Goal: Task Accomplishment & Management: Use online tool/utility

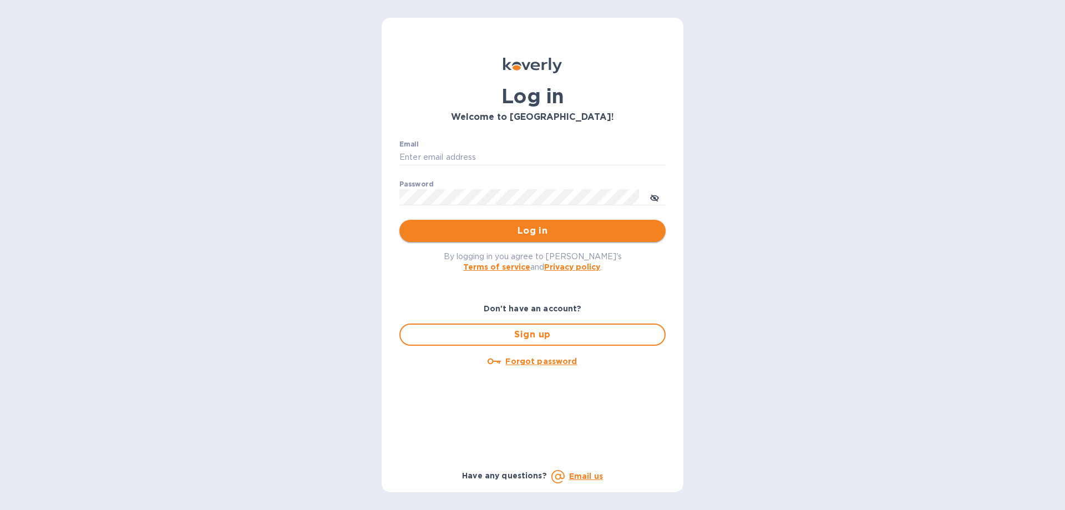
type input "[EMAIL_ADDRESS][DOMAIN_NAME]"
click at [516, 226] on span "Log in" at bounding box center [532, 230] width 249 height 13
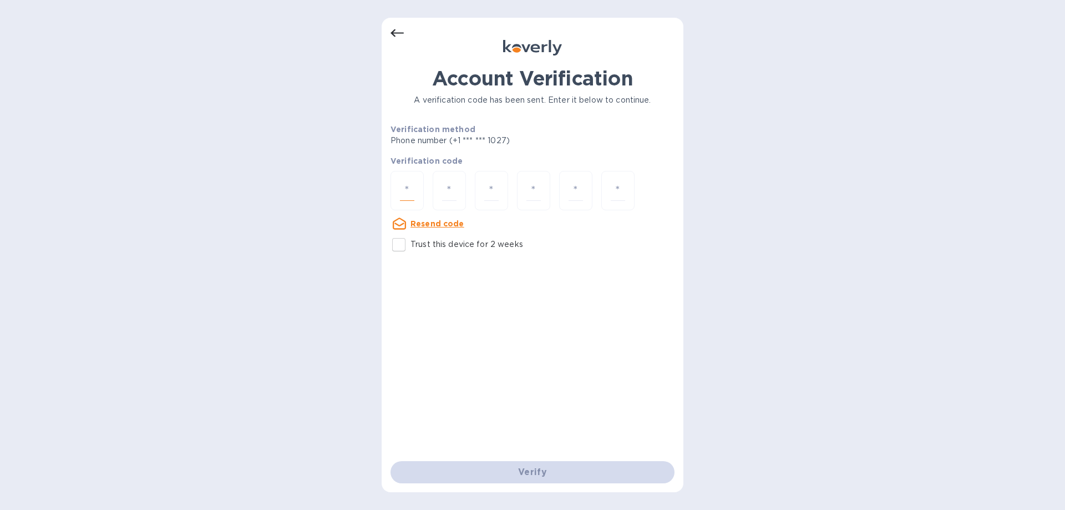
click at [408, 185] on input "number" at bounding box center [407, 190] width 14 height 21
click at [400, 247] on input "Trust this device for 2 weeks" at bounding box center [398, 244] width 23 height 23
checkbox input "true"
click at [414, 188] on input "number" at bounding box center [407, 190] width 14 height 21
type input "9"
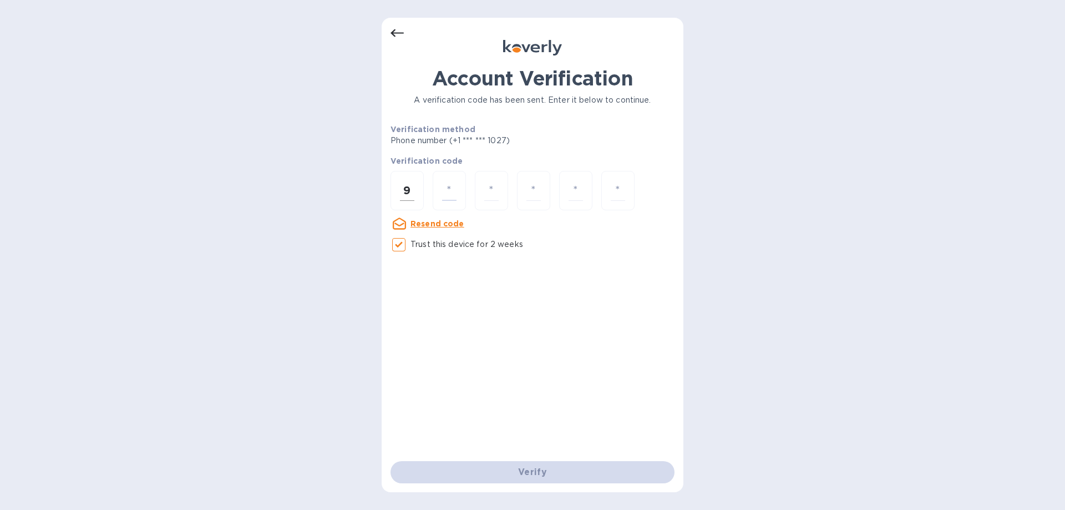
type input "5"
type input "1"
type input "7"
type input "5"
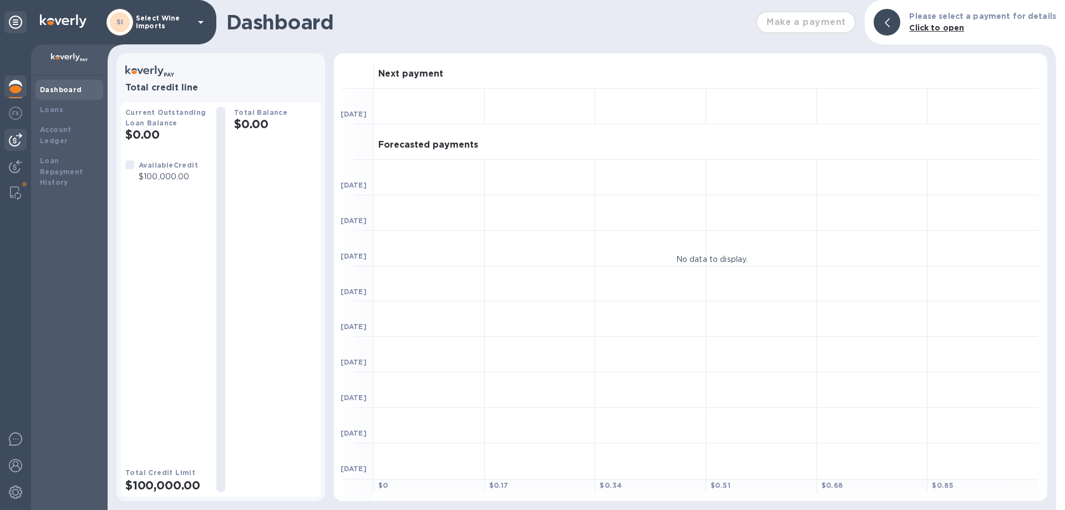
click at [18, 135] on img at bounding box center [15, 139] width 13 height 13
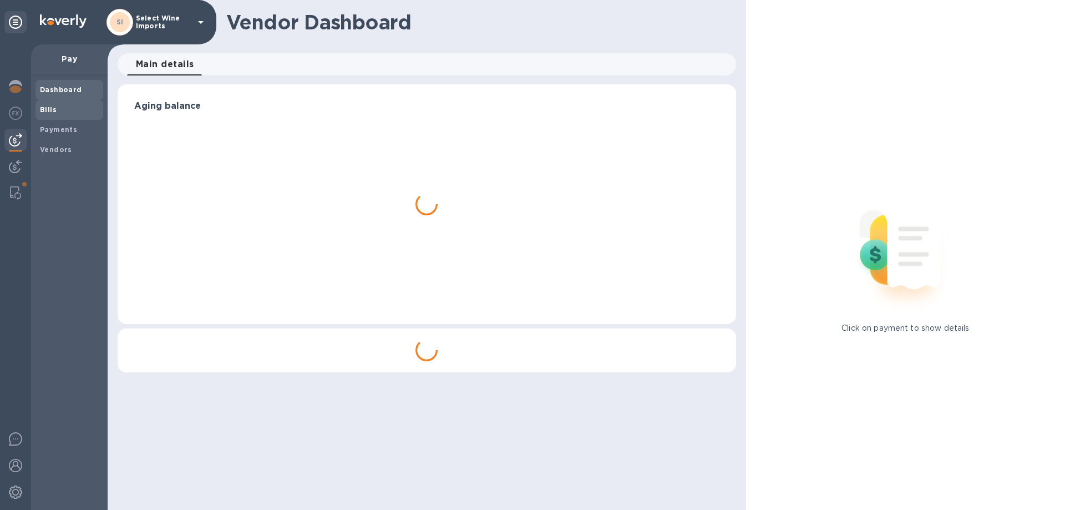
click at [48, 107] on b "Bills" at bounding box center [48, 109] width 17 height 8
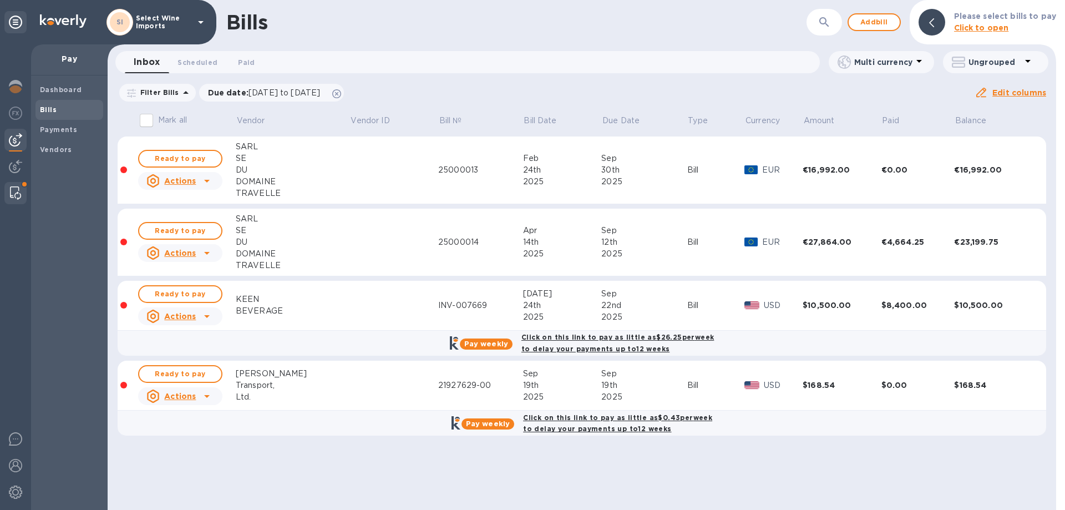
click at [18, 186] on img at bounding box center [15, 192] width 11 height 13
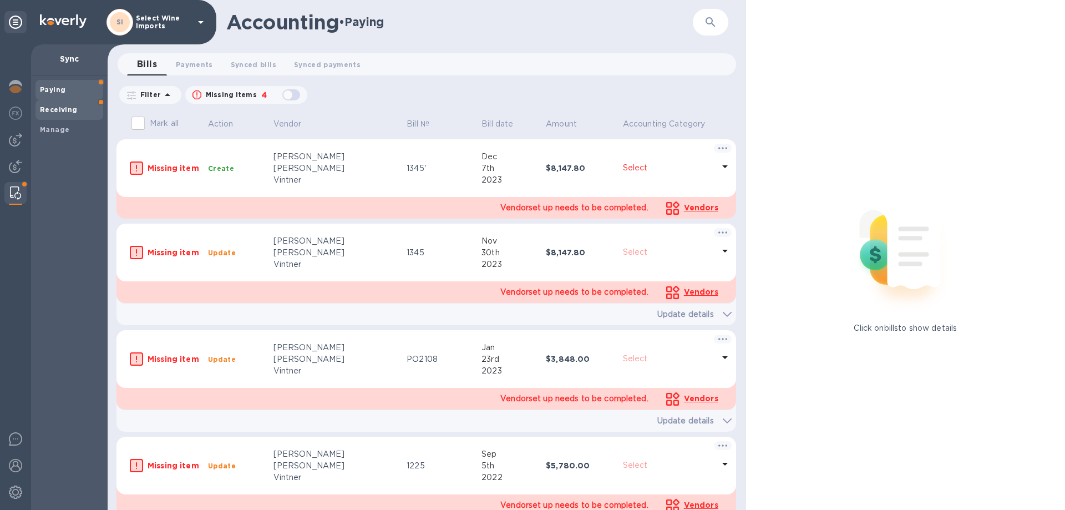
click at [54, 111] on b "Receiving" at bounding box center [59, 109] width 38 height 8
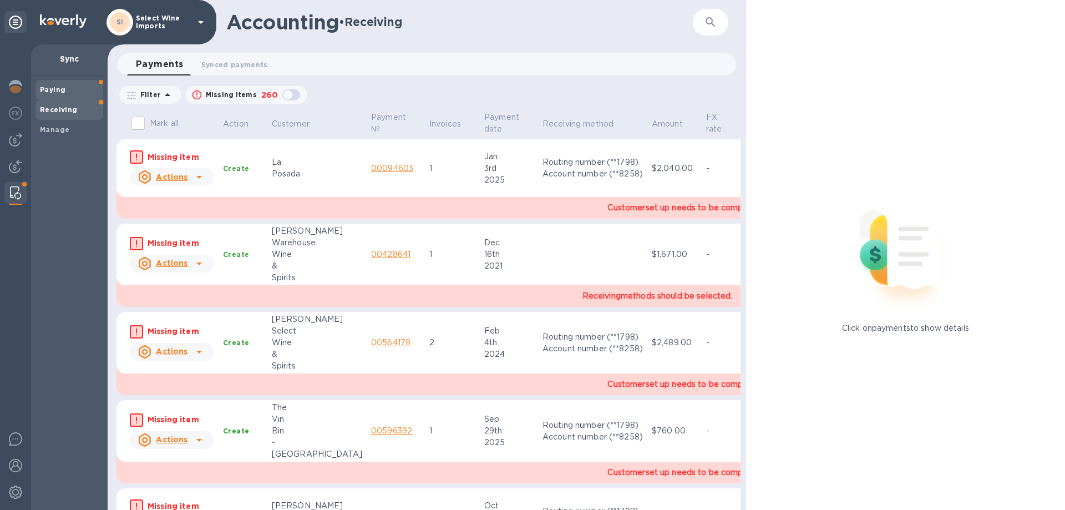
click at [57, 90] on b "Paying" at bounding box center [53, 89] width 26 height 8
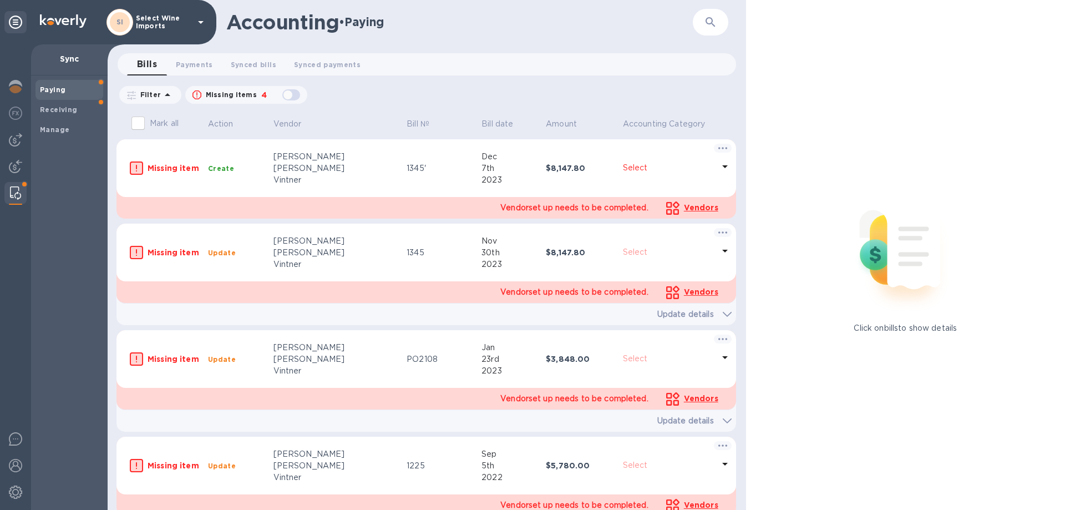
click at [77, 81] on div "Paying" at bounding box center [70, 90] width 68 height 20
click at [18, 141] on img at bounding box center [15, 139] width 13 height 13
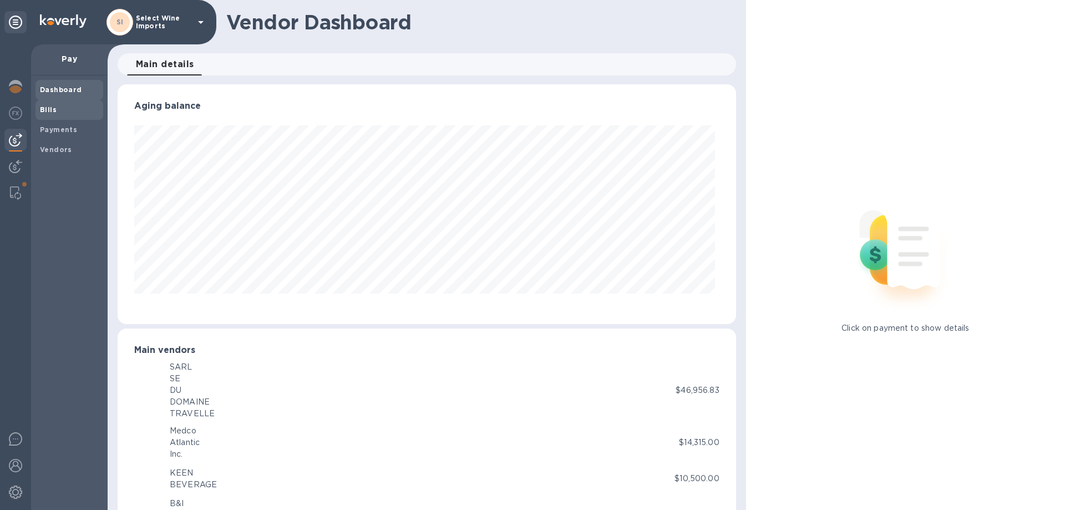
scroll to position [240, 614]
click at [49, 105] on b "Bills" at bounding box center [48, 109] width 17 height 8
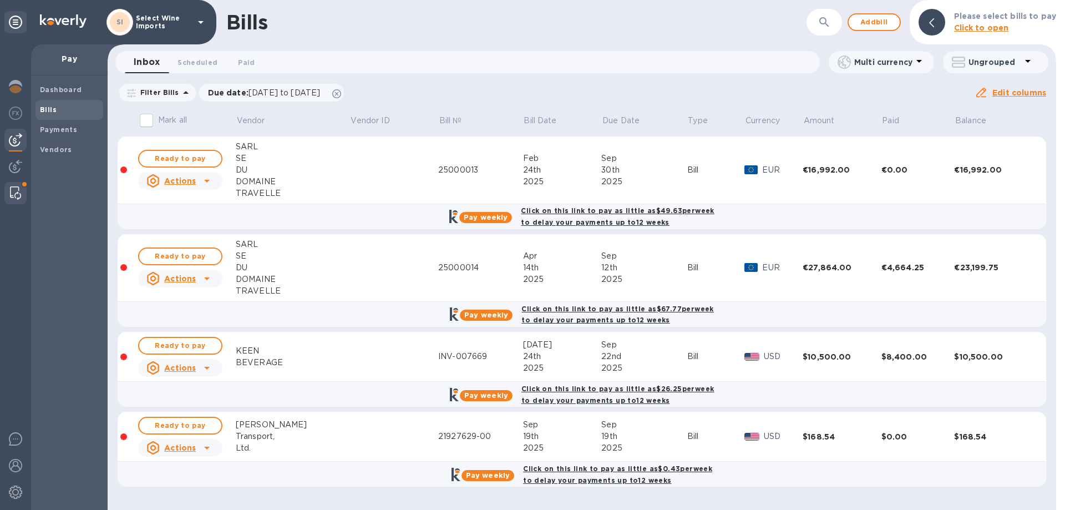
click at [21, 191] on img at bounding box center [15, 192] width 11 height 13
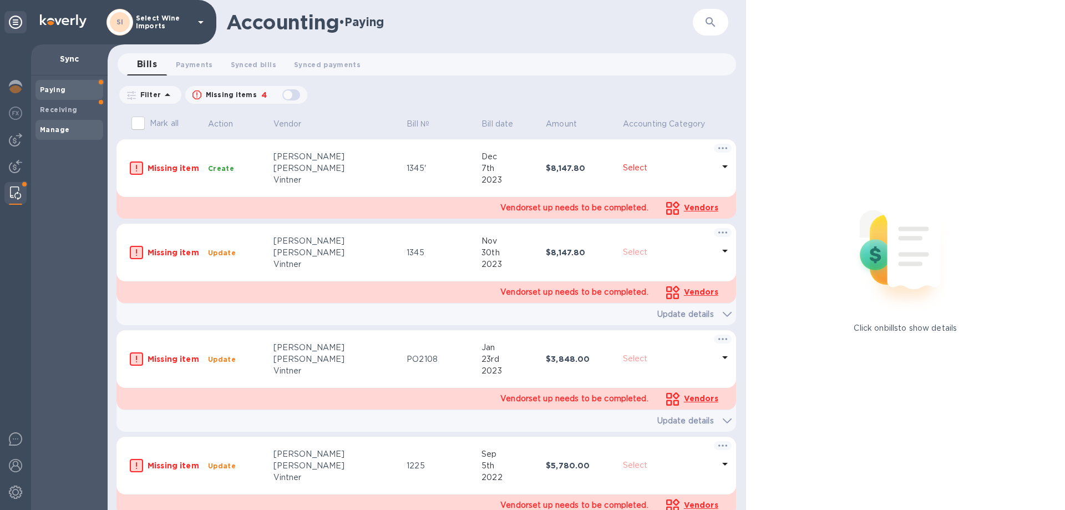
click at [59, 126] on b "Manage" at bounding box center [54, 129] width 29 height 8
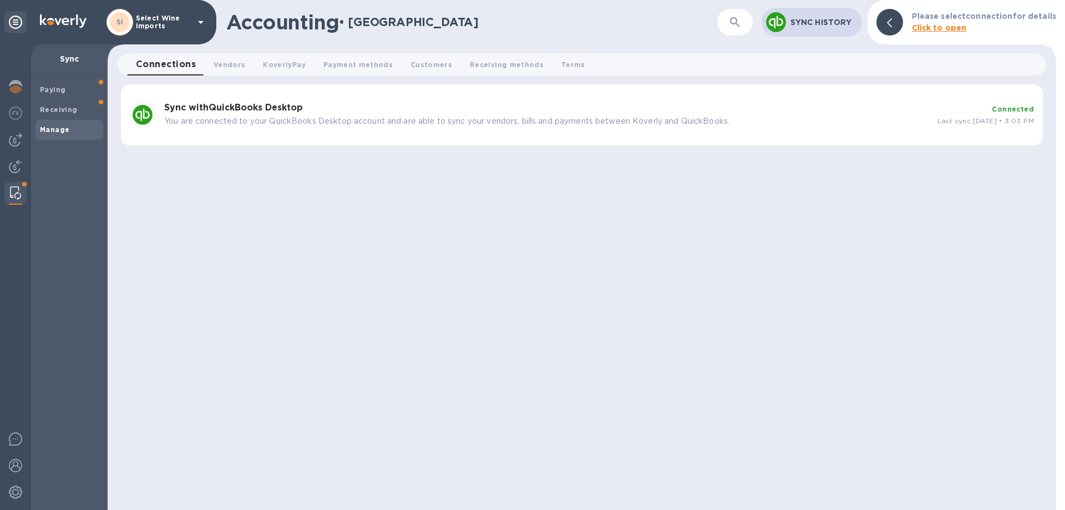
click at [196, 118] on p "You are connected to your QuickBooks Desktop account and are able to sync your …" at bounding box center [546, 121] width 765 height 12
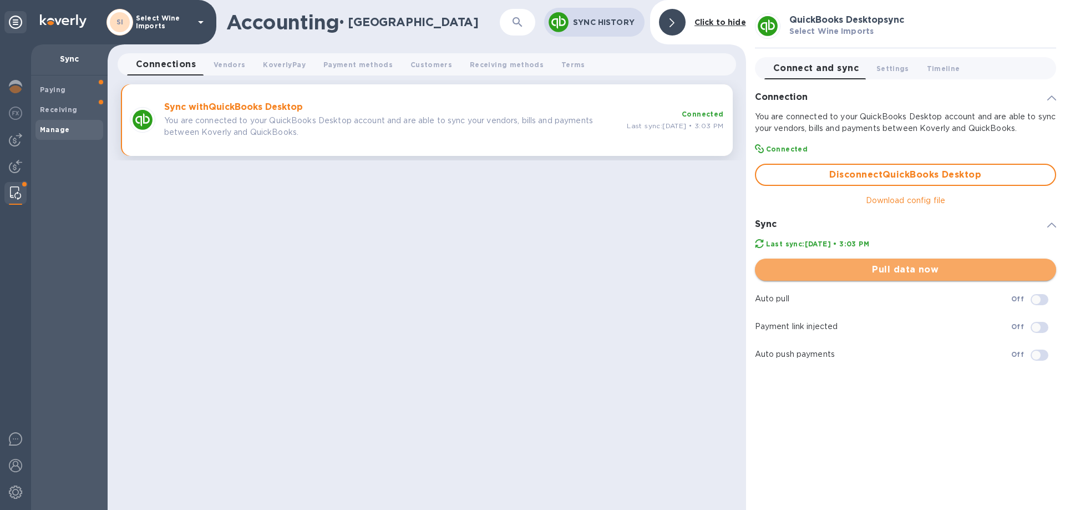
click at [903, 266] on span "Pull data now" at bounding box center [906, 269] width 284 height 13
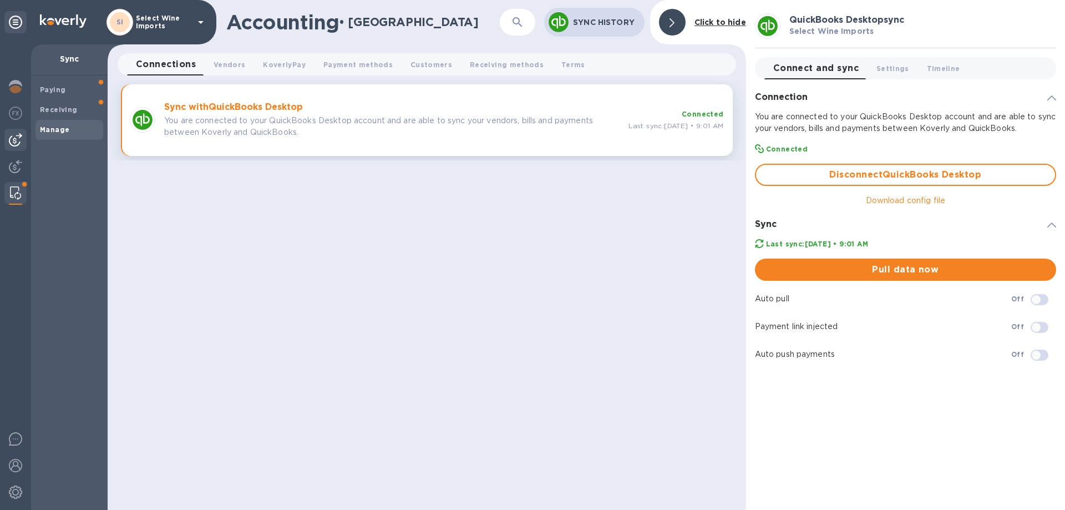
click at [16, 141] on img at bounding box center [15, 139] width 13 height 13
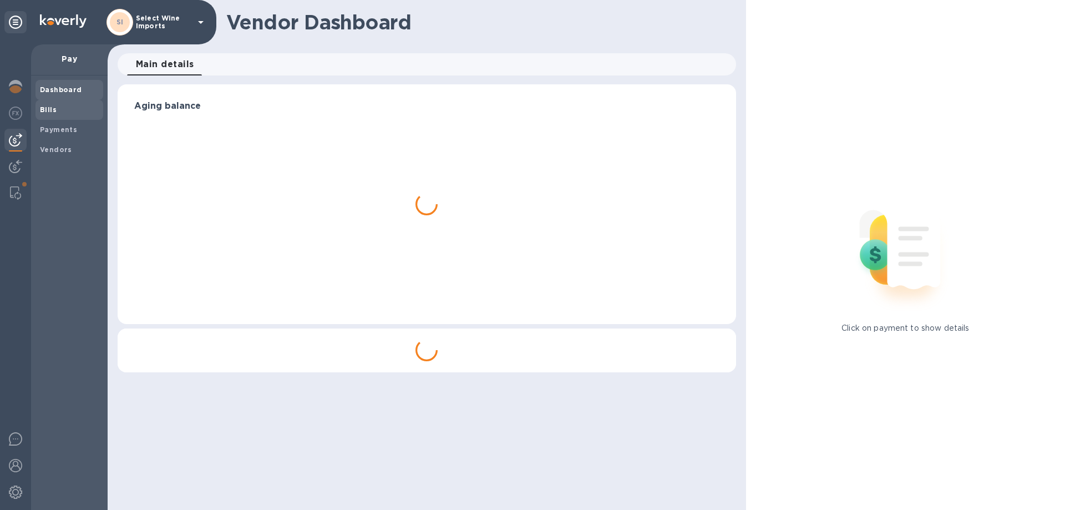
click at [53, 105] on b "Bills" at bounding box center [48, 109] width 17 height 8
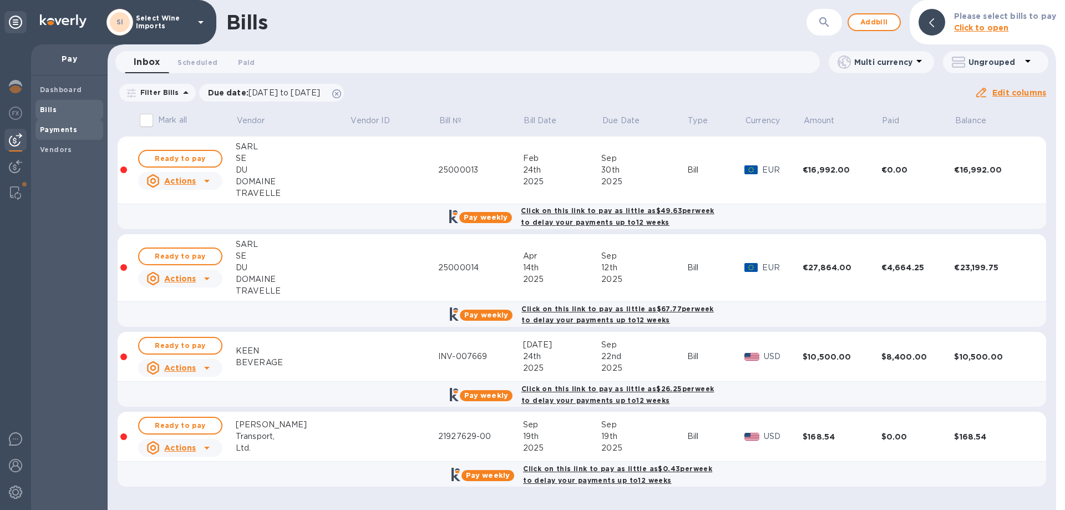
click at [57, 130] on b "Payments" at bounding box center [58, 129] width 37 height 8
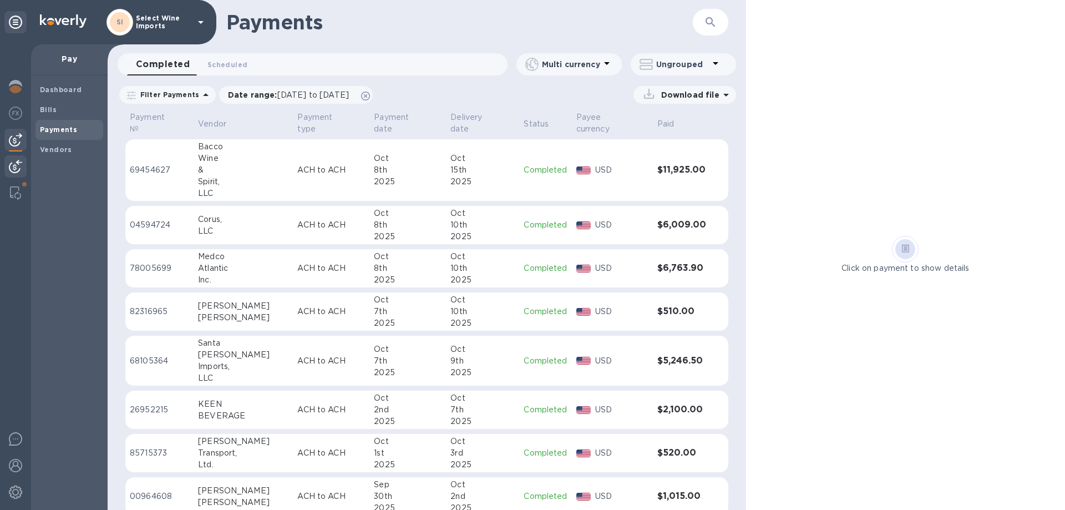
click at [13, 165] on img at bounding box center [15, 166] width 13 height 13
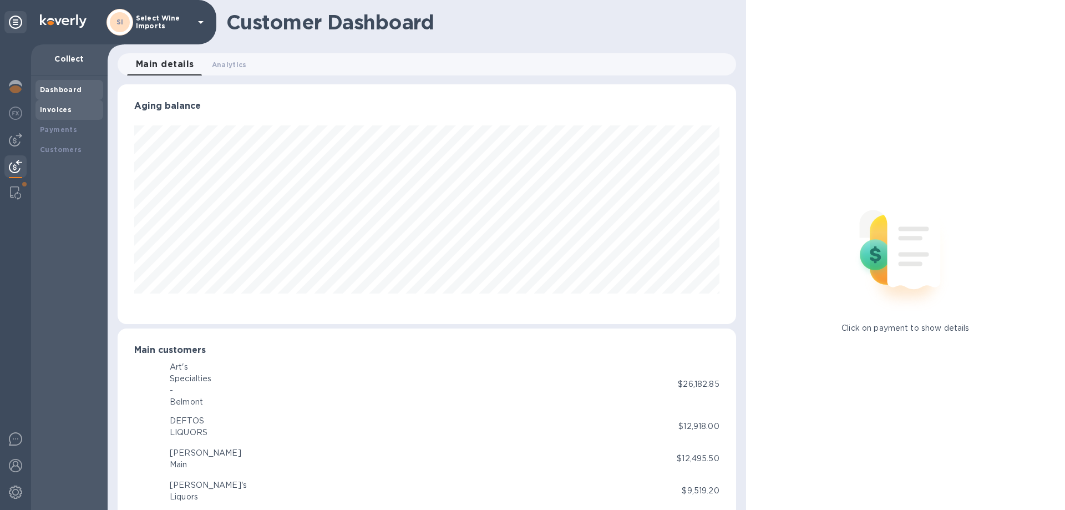
scroll to position [554654, 554280]
click at [59, 106] on b "Invoices" at bounding box center [56, 109] width 32 height 8
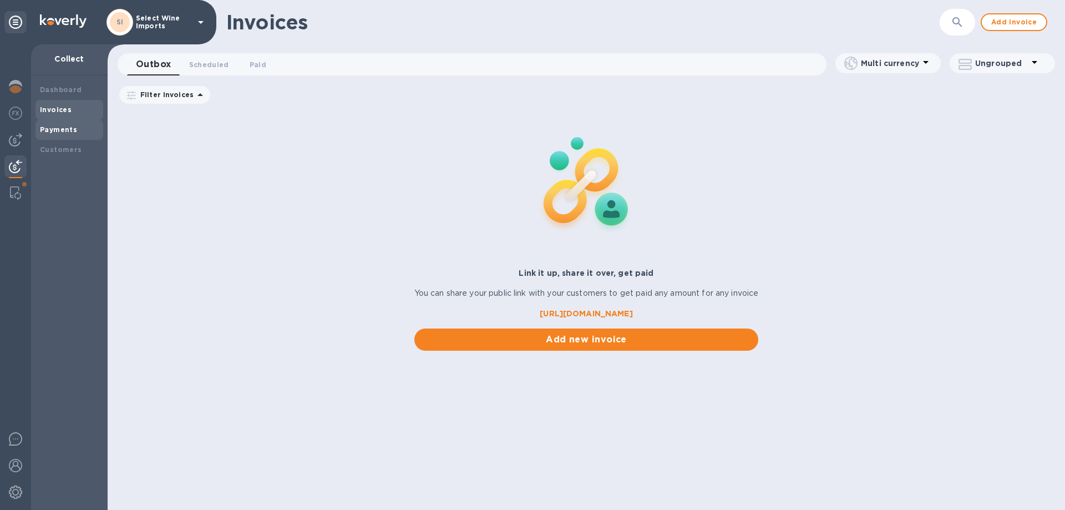
click at [67, 125] on b "Payments" at bounding box center [58, 129] width 37 height 8
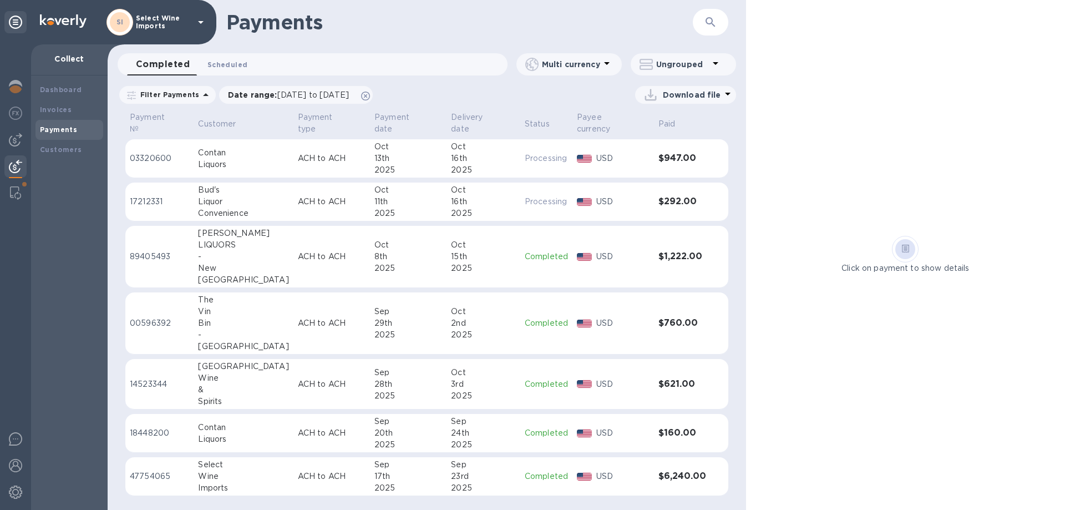
click at [228, 67] on span "Scheduled 0" at bounding box center [228, 65] width 40 height 12
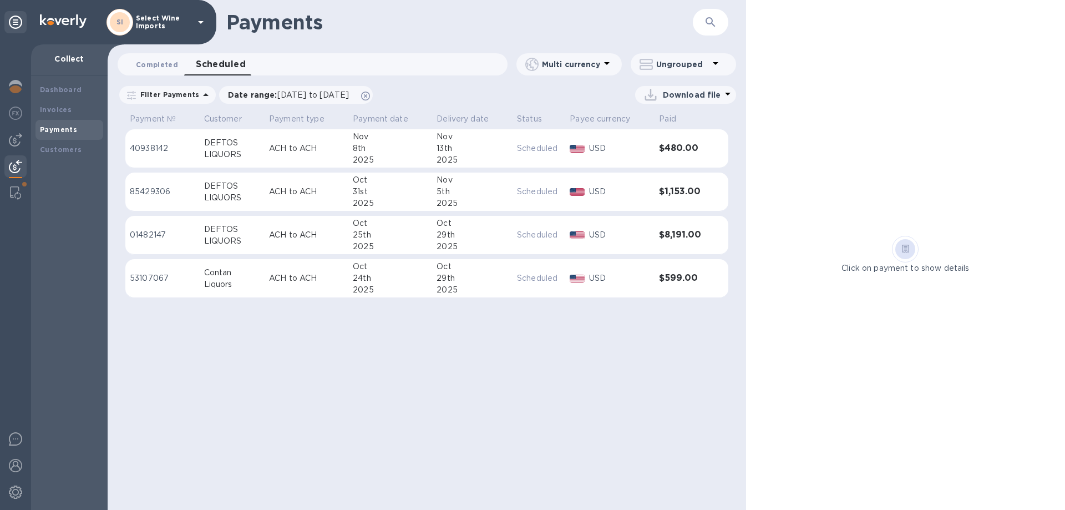
click at [163, 68] on span "Completed 0" at bounding box center [157, 65] width 42 height 12
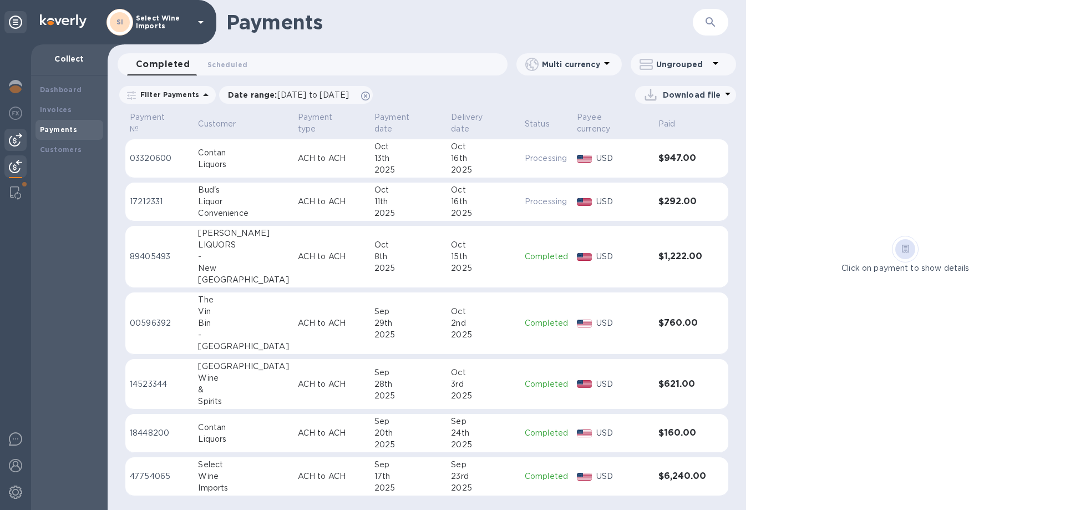
click at [14, 140] on img at bounding box center [15, 139] width 13 height 13
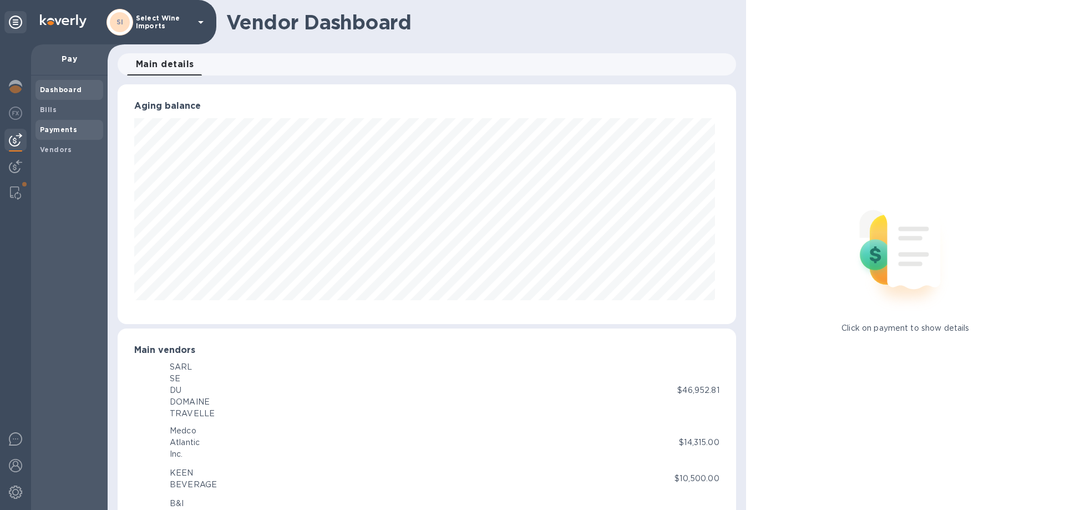
scroll to position [240, 614]
click at [44, 105] on b "Bills" at bounding box center [48, 109] width 17 height 8
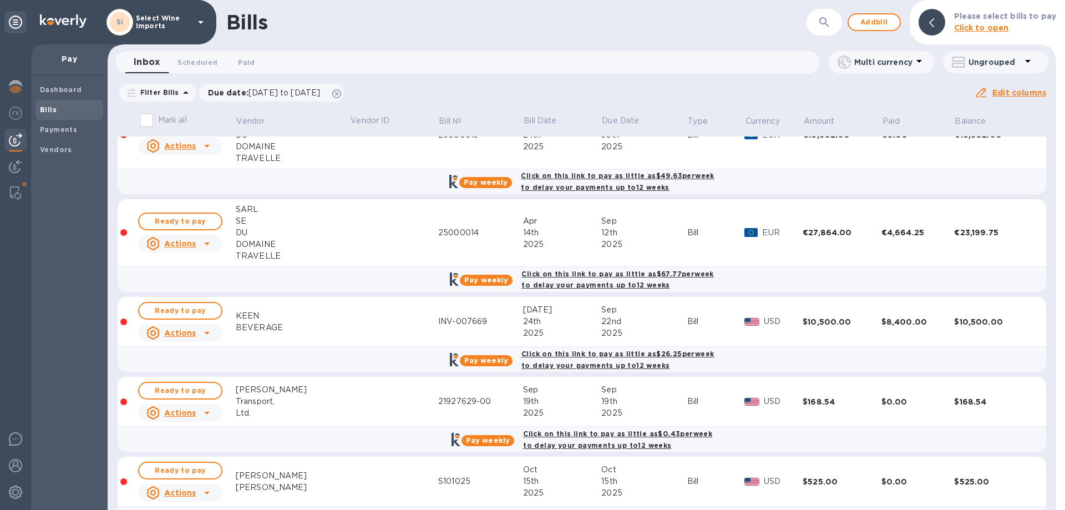
scroll to position [72, 0]
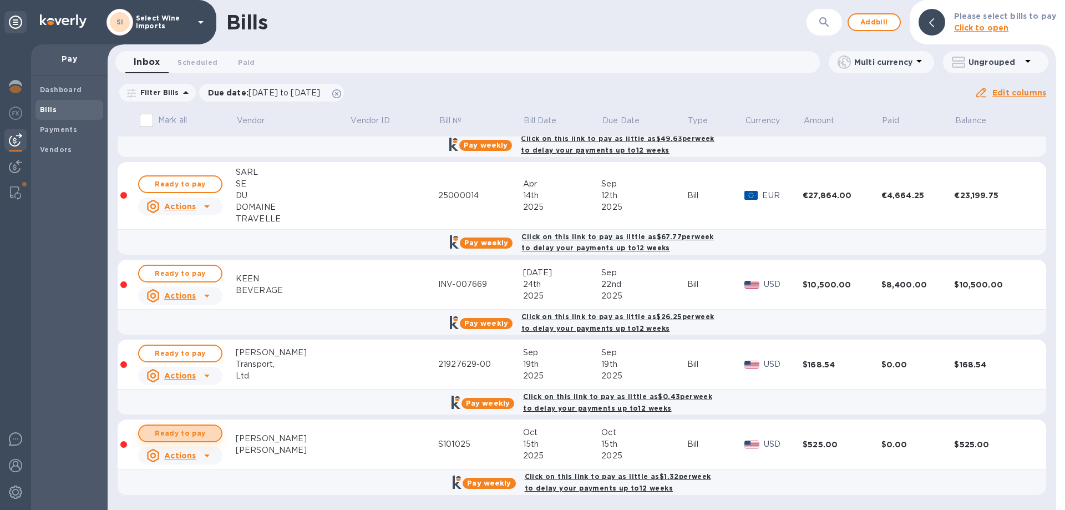
click at [181, 430] on span "Ready to pay" at bounding box center [180, 433] width 64 height 13
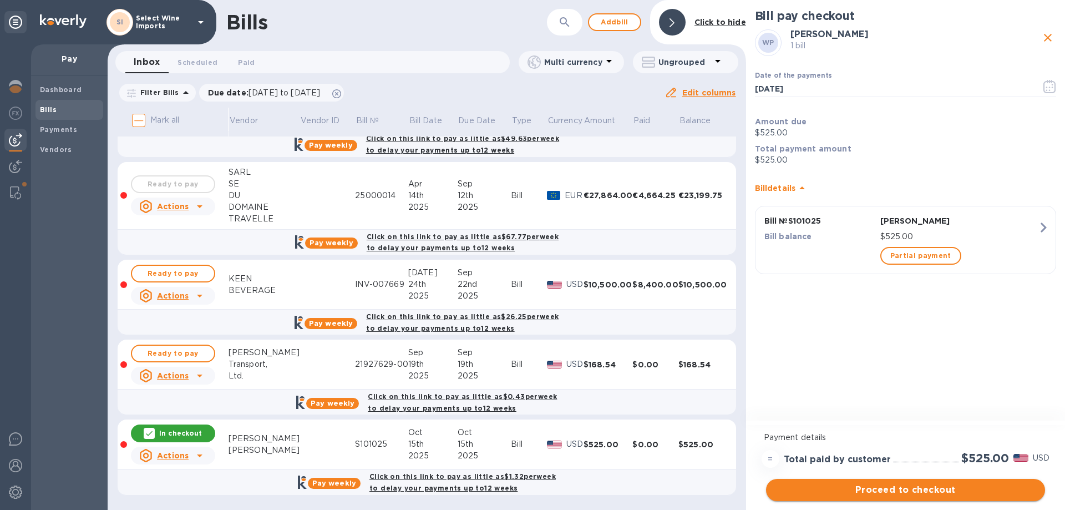
click at [896, 490] on span "Proceed to checkout" at bounding box center [905, 489] width 261 height 13
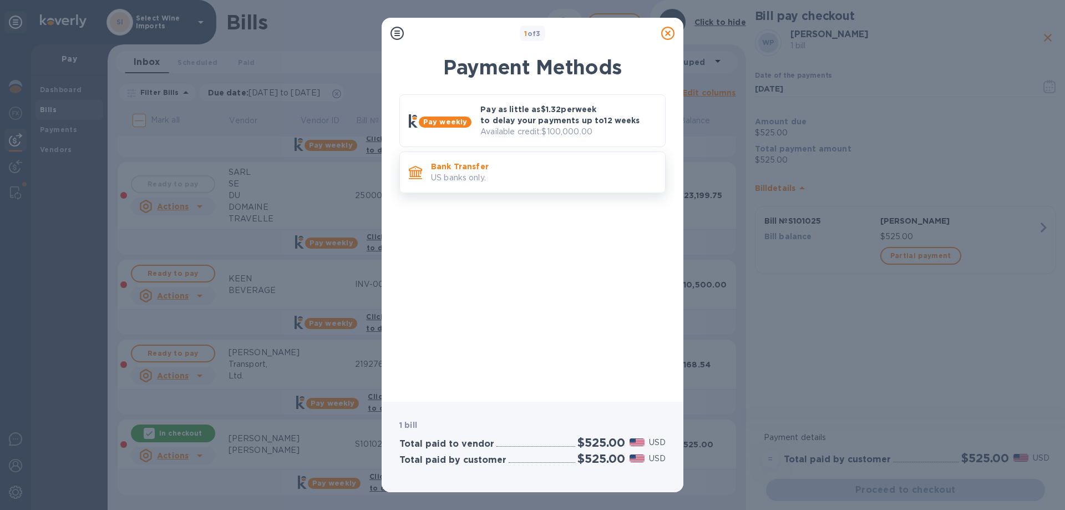
click at [489, 174] on p "US banks only." at bounding box center [543, 178] width 225 height 12
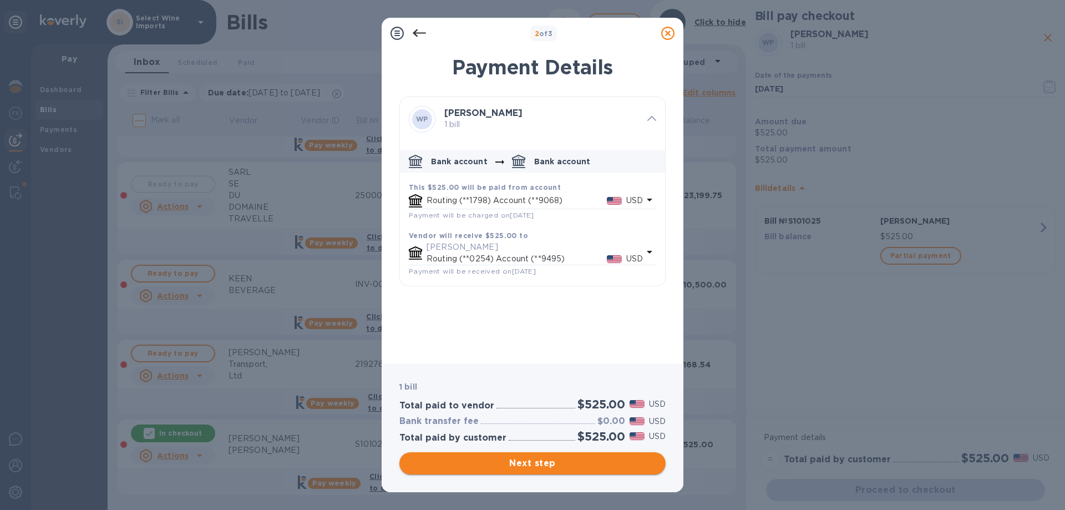
click at [544, 463] on span "Next step" at bounding box center [532, 463] width 249 height 13
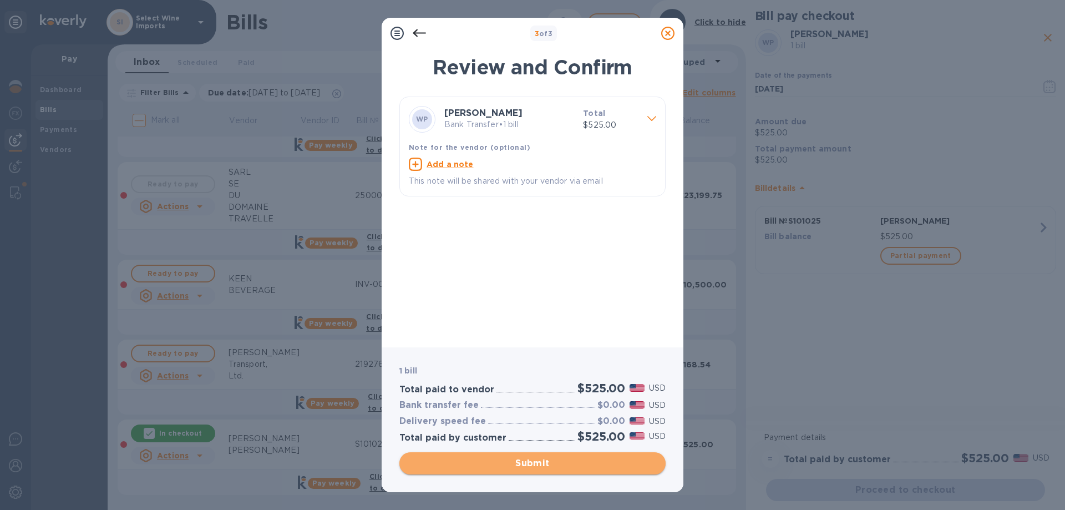
click at [537, 460] on span "Submit" at bounding box center [532, 463] width 249 height 13
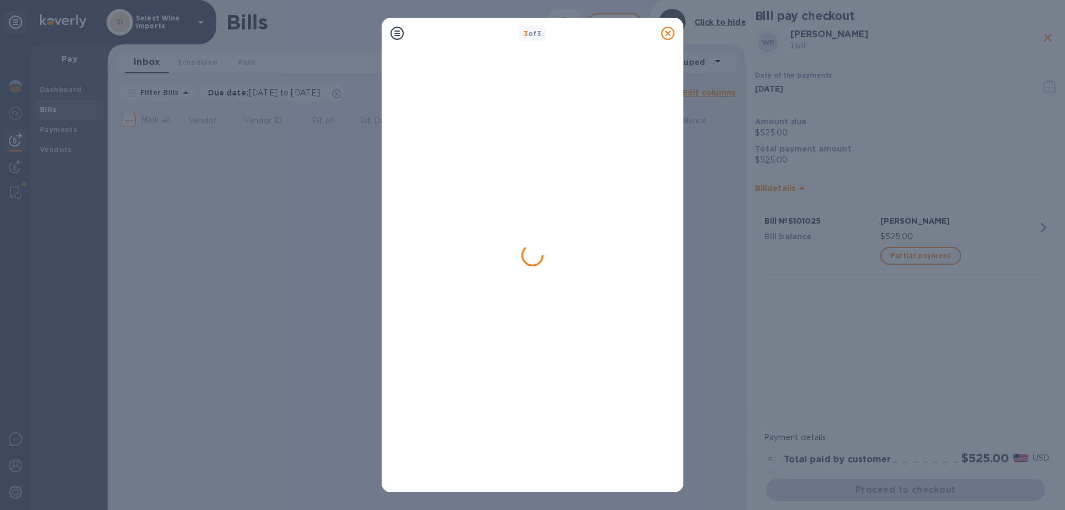
scroll to position [0, 0]
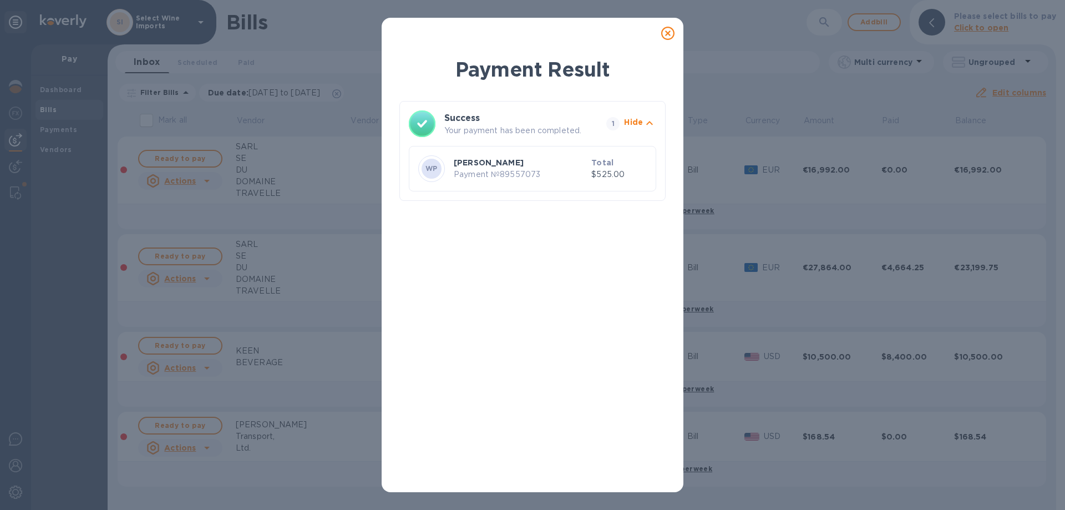
click at [669, 37] on icon at bounding box center [667, 33] width 13 height 13
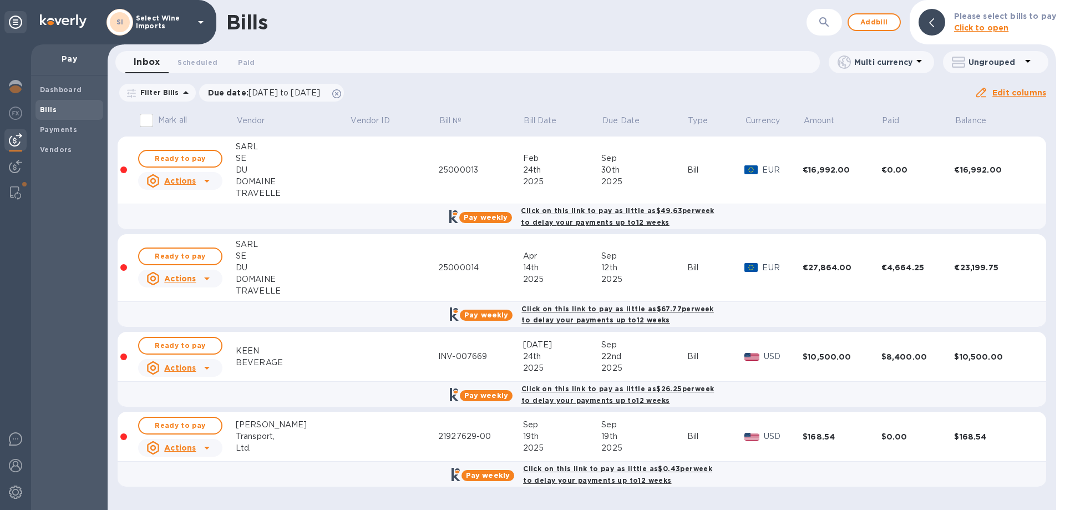
click at [52, 110] on b "Bills" at bounding box center [48, 109] width 17 height 8
click at [15, 137] on img at bounding box center [15, 139] width 13 height 13
click at [19, 183] on div at bounding box center [16, 193] width 20 height 22
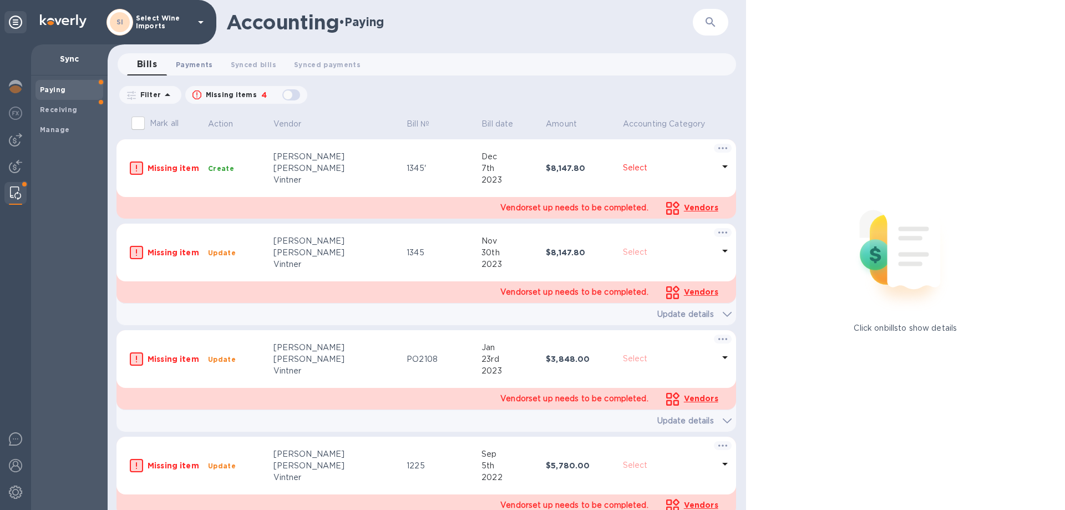
click at [197, 67] on span "Payments 0" at bounding box center [194, 65] width 37 height 12
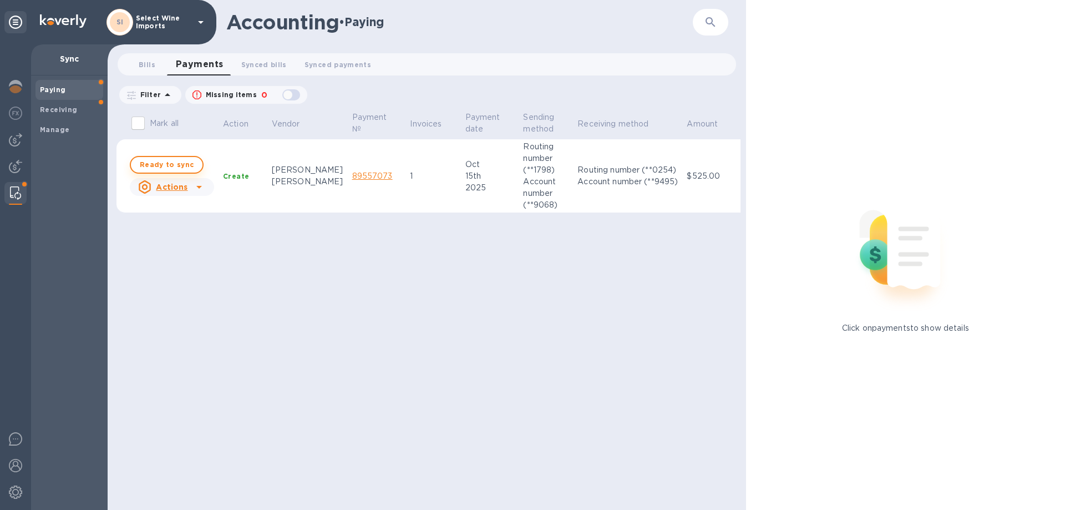
click at [166, 163] on span "Ready to sync" at bounding box center [167, 164] width 54 height 13
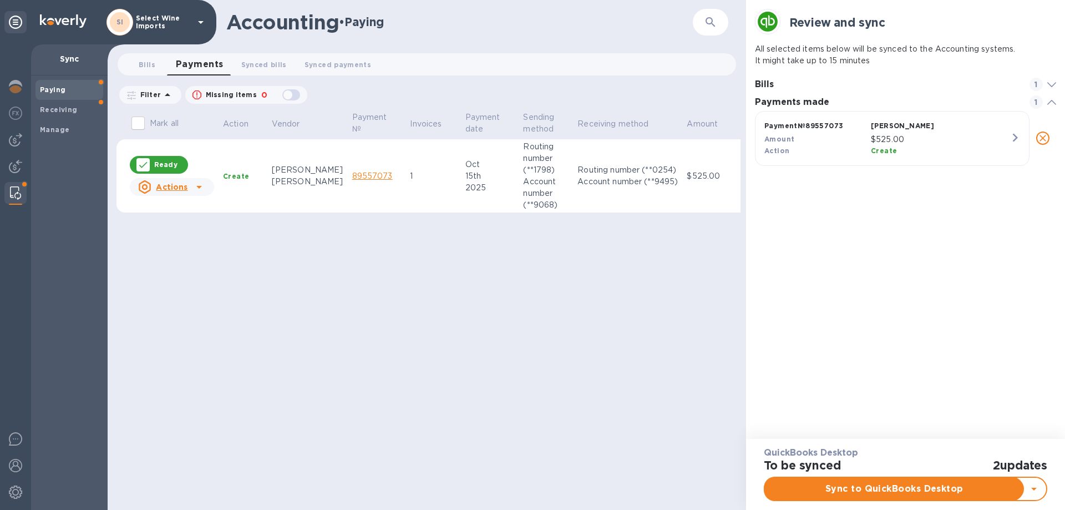
scroll to position [52, 302]
checkbox input "true"
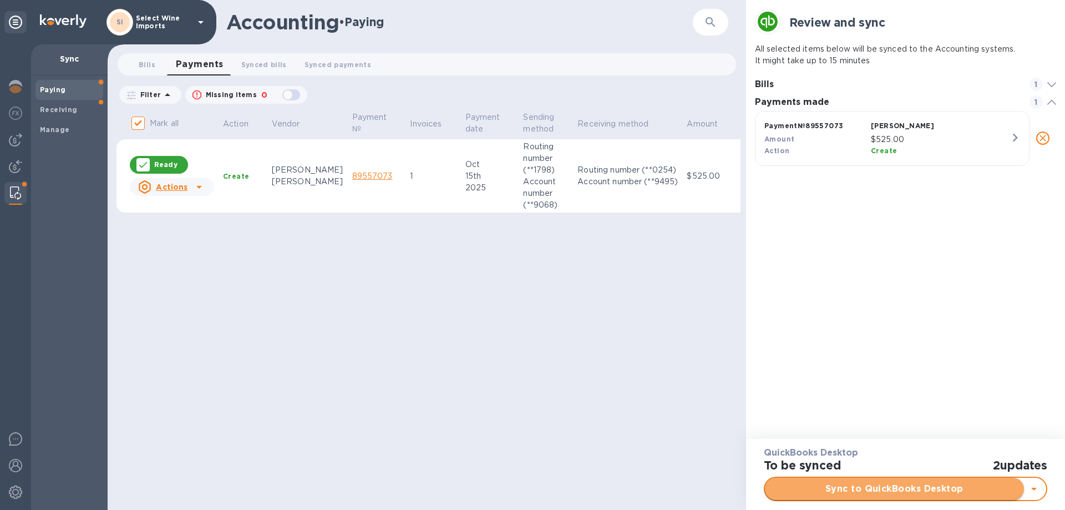
click at [899, 483] on span "Sync to QuickBooks Desktop" at bounding box center [894, 488] width 241 height 13
